Goal: Navigation & Orientation: Find specific page/section

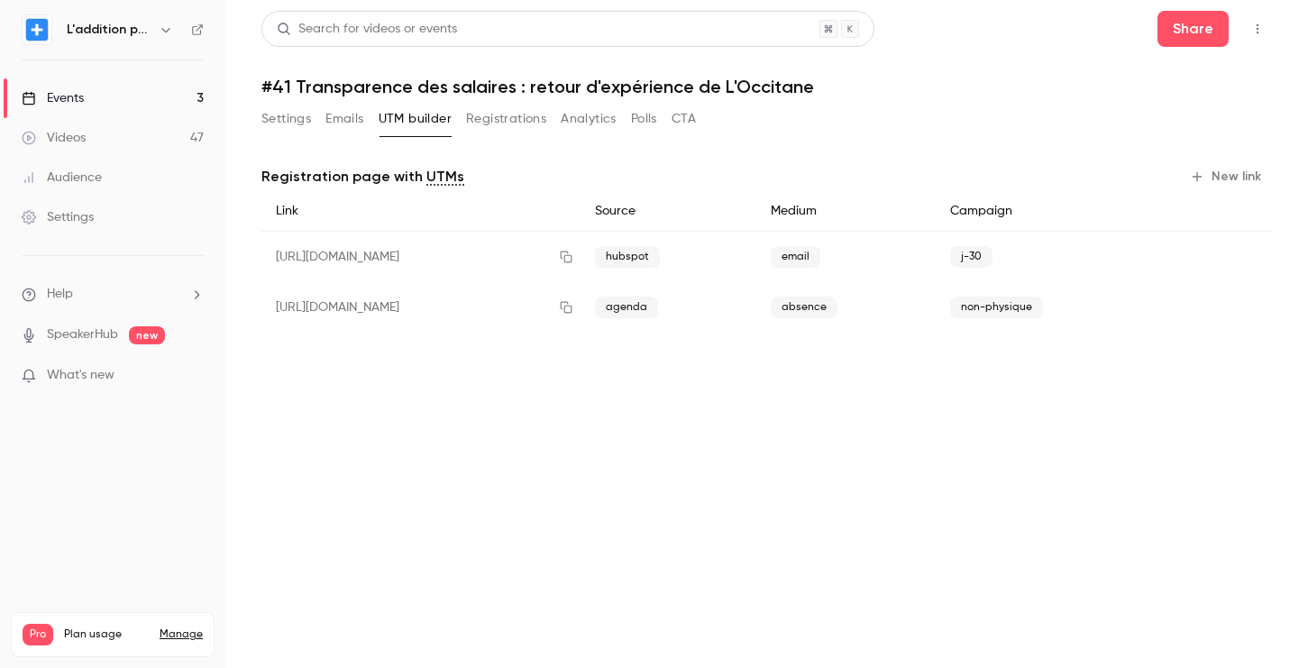
click at [156, 105] on link "Events 3" at bounding box center [112, 98] width 225 height 40
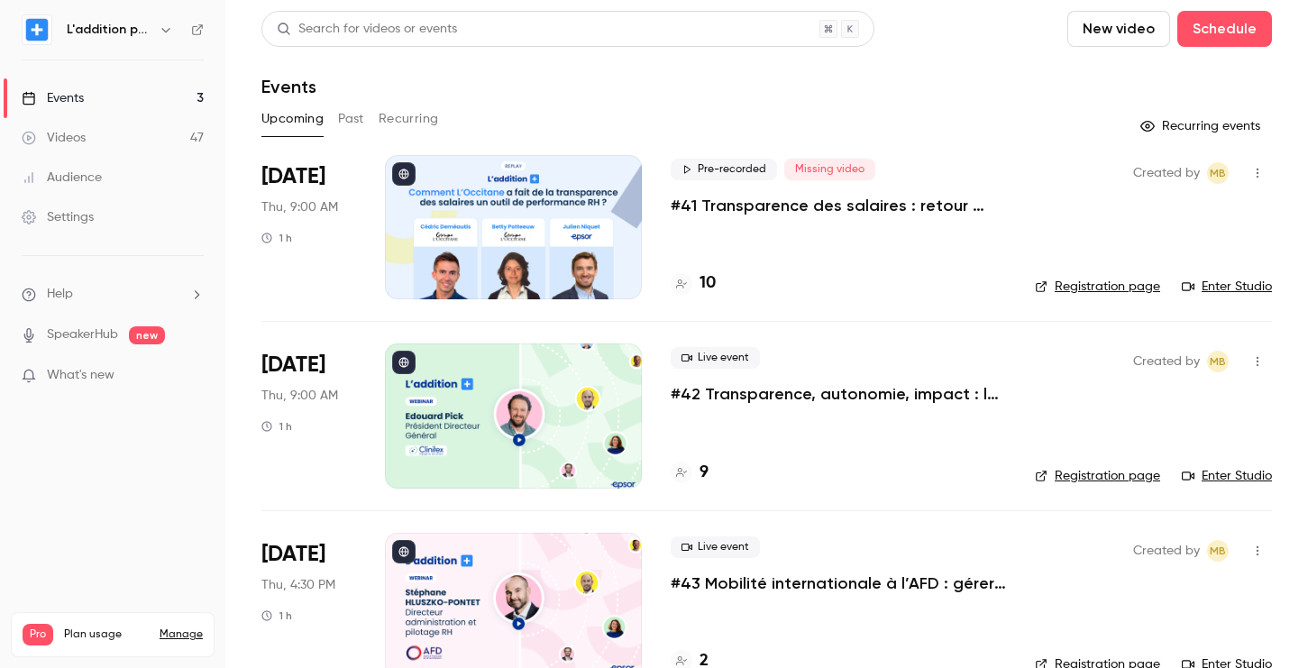
click at [135, 142] on link "Videos 47" at bounding box center [112, 138] width 225 height 40
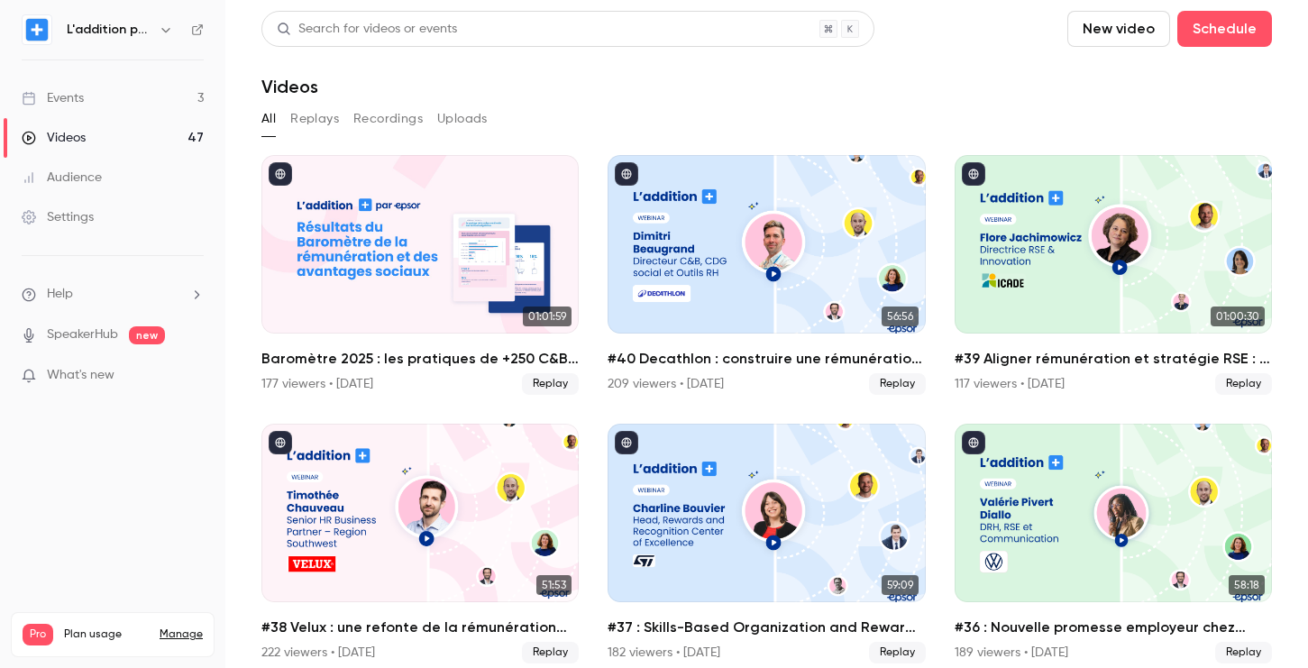
click at [85, 105] on link "Events 3" at bounding box center [112, 98] width 225 height 40
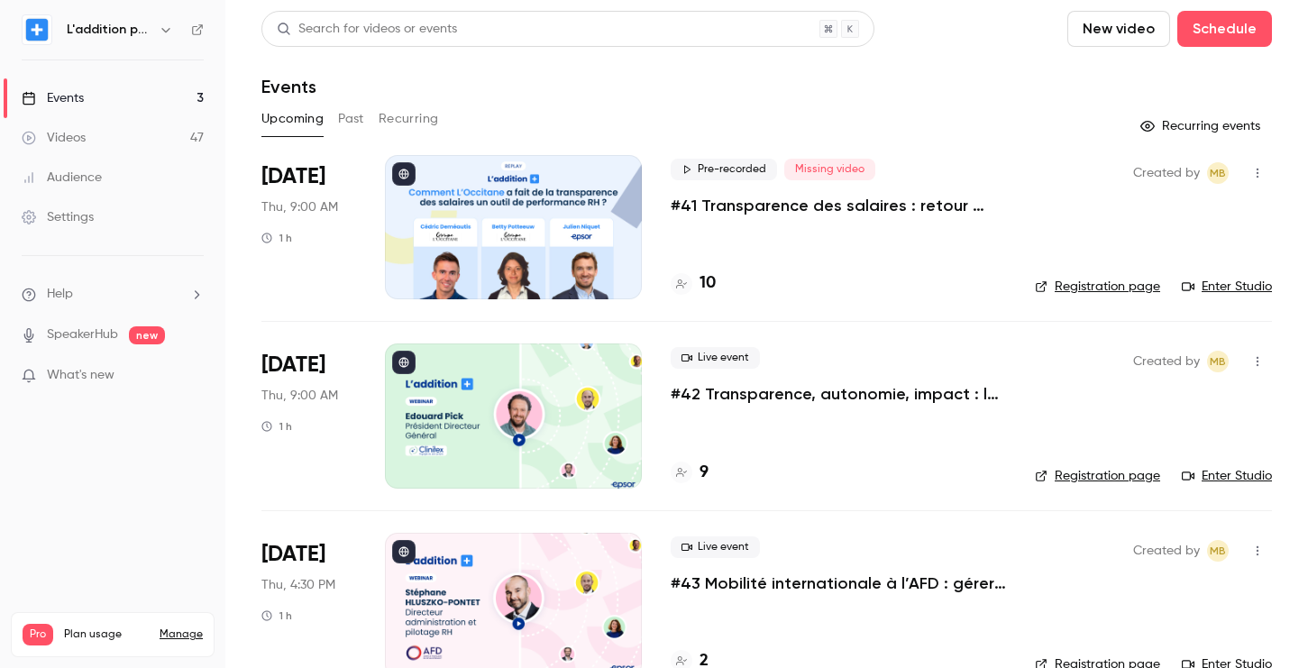
click at [112, 95] on link "Events 3" at bounding box center [112, 98] width 225 height 40
click at [117, 141] on link "Videos 47" at bounding box center [112, 138] width 225 height 40
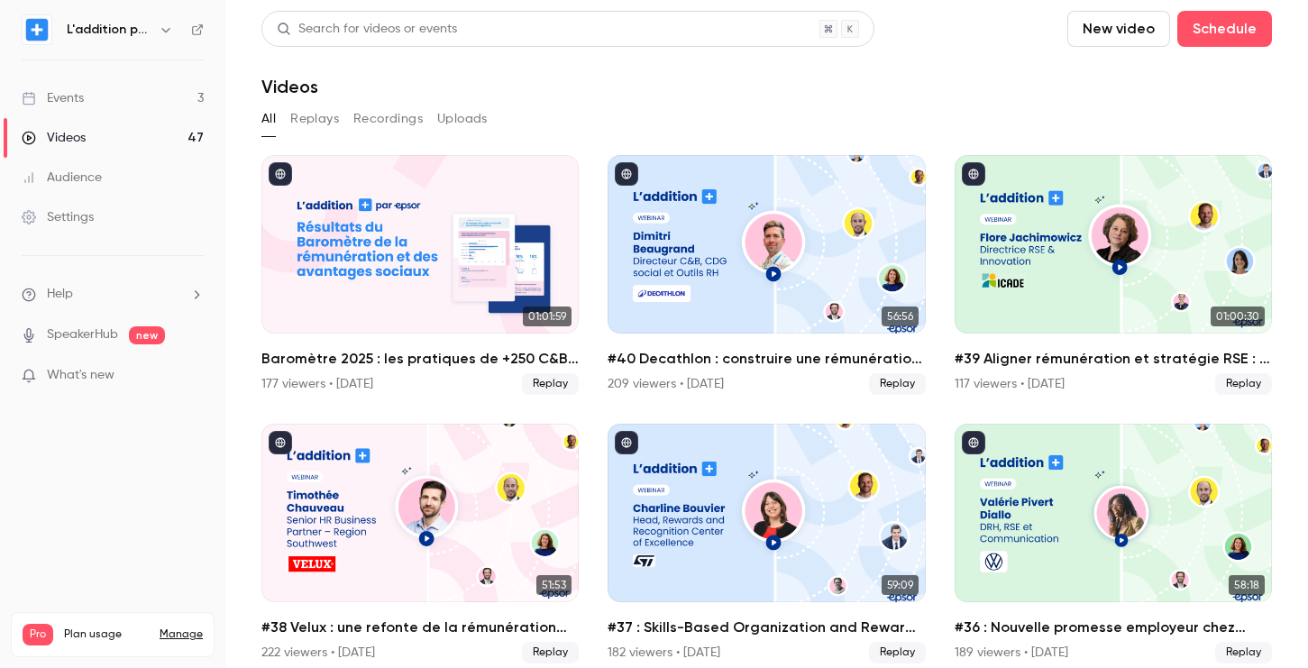
click at [99, 78] on ul "Events 3 Videos 47 Audience Settings" at bounding box center [112, 157] width 225 height 195
click at [175, 104] on link "Events 3" at bounding box center [112, 98] width 225 height 40
